Goal: Find specific page/section: Find specific page/section

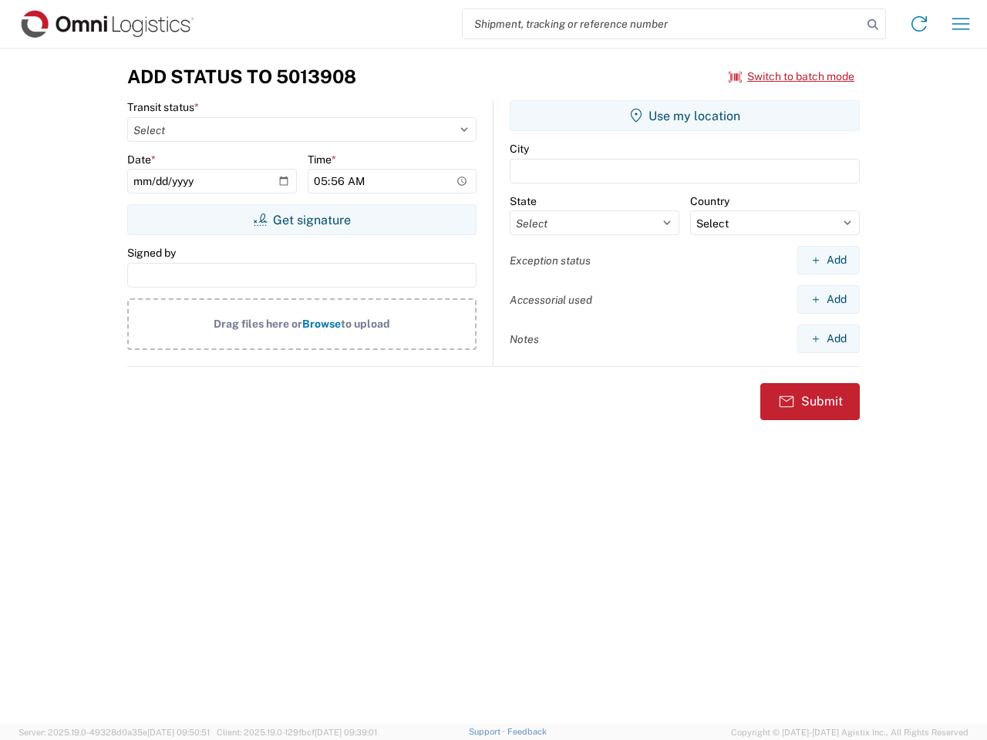
click at [663, 24] on input "search" at bounding box center [663, 23] width 400 height 29
click at [873, 25] on icon at bounding box center [873, 25] width 22 height 22
click at [919, 24] on icon at bounding box center [919, 24] width 25 height 25
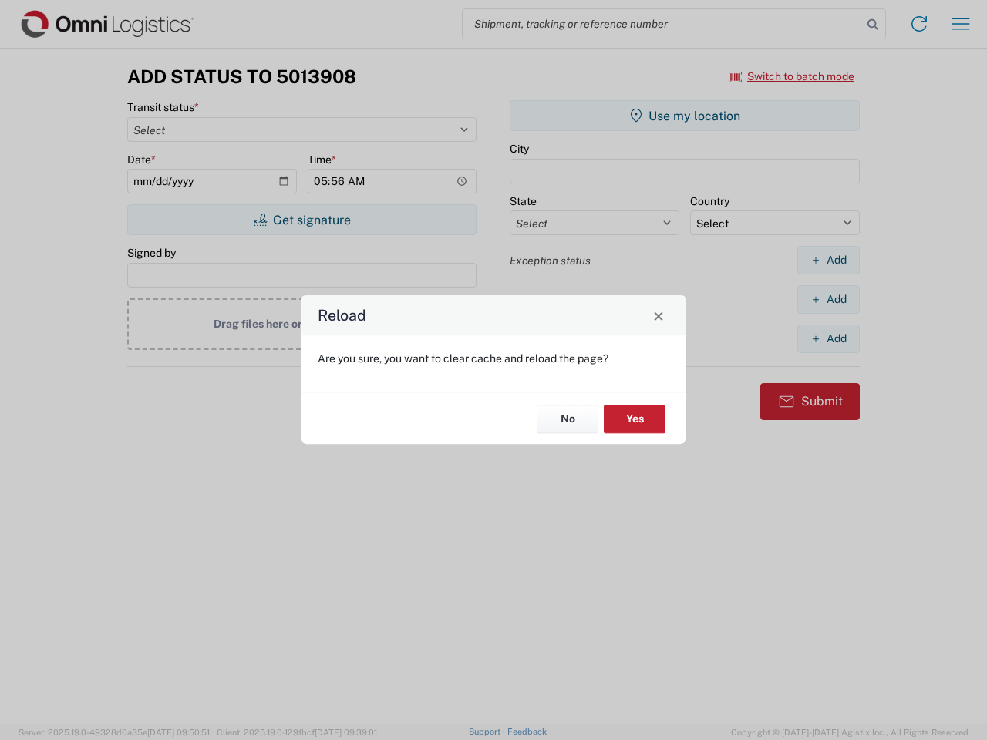
click at [961, 24] on div "Reload Are you sure, you want to clear cache and reload the page? No Yes" at bounding box center [493, 370] width 987 height 740
click at [792, 76] on div "Reload Are you sure, you want to clear cache and reload the page? No Yes" at bounding box center [493, 370] width 987 height 740
click at [302, 220] on div "Reload Are you sure, you want to clear cache and reload the page? No Yes" at bounding box center [493, 370] width 987 height 740
click at [685, 116] on div "Reload Are you sure, you want to clear cache and reload the page? No Yes" at bounding box center [493, 370] width 987 height 740
click at [828, 260] on div "Reload Are you sure, you want to clear cache and reload the page? No Yes" at bounding box center [493, 370] width 987 height 740
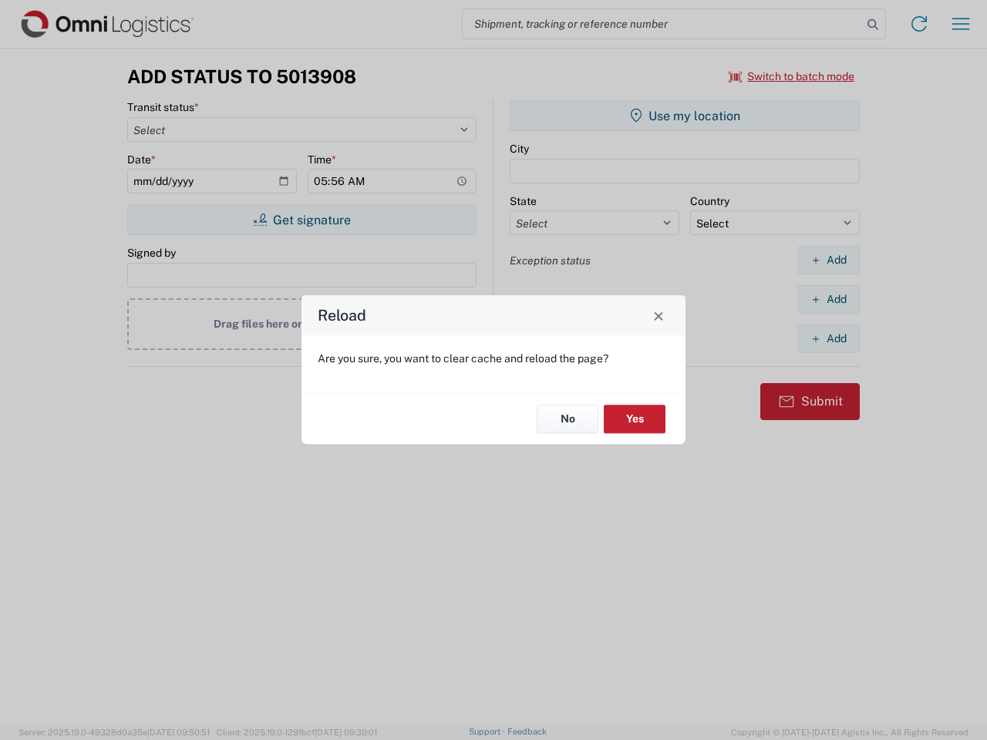
click at [828, 299] on div "Reload Are you sure, you want to clear cache and reload the page? No Yes" at bounding box center [493, 370] width 987 height 740
click at [828, 339] on div "Reload Are you sure, you want to clear cache and reload the page? No Yes" at bounding box center [493, 370] width 987 height 740
